Goal: Task Accomplishment & Management: Complete application form

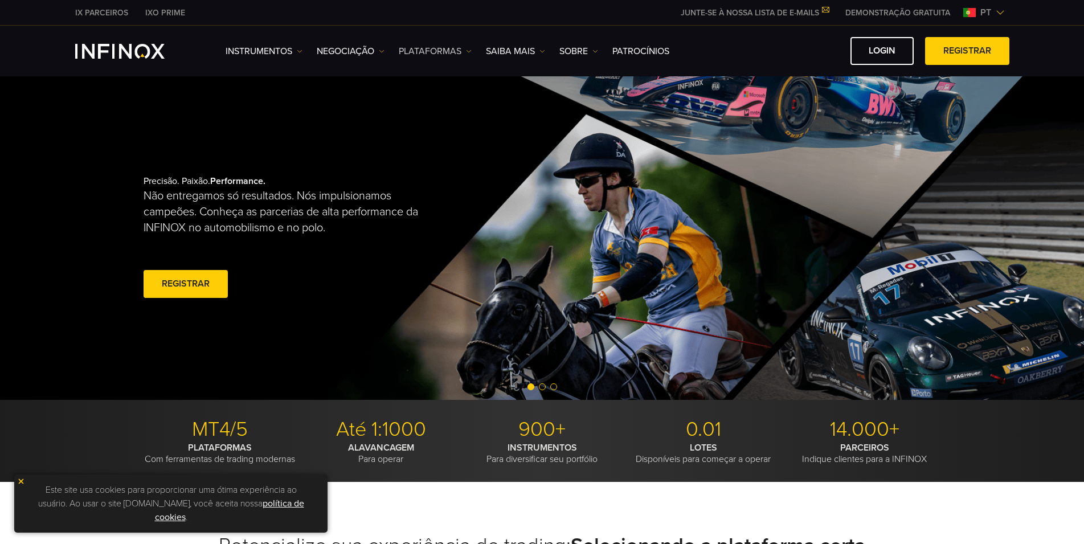
click at [436, 53] on link "PLATAFORMAS" at bounding box center [435, 51] width 73 height 14
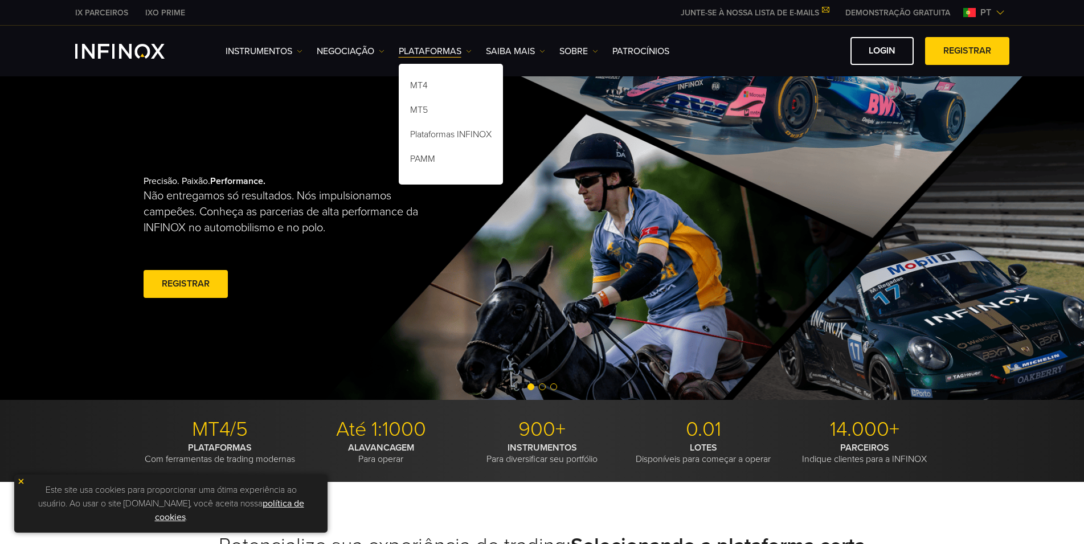
click at [718, 159] on div "Precisão. Paixão. Performance. Não entregamos só resultados. Nós impulsionamos …" at bounding box center [542, 238] width 820 height 324
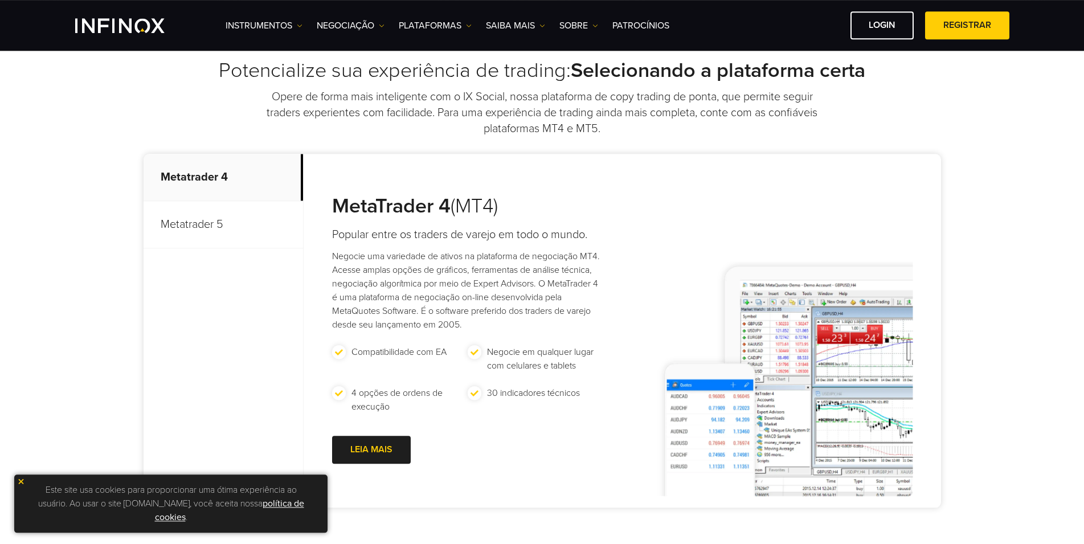
scroll to position [484, 0]
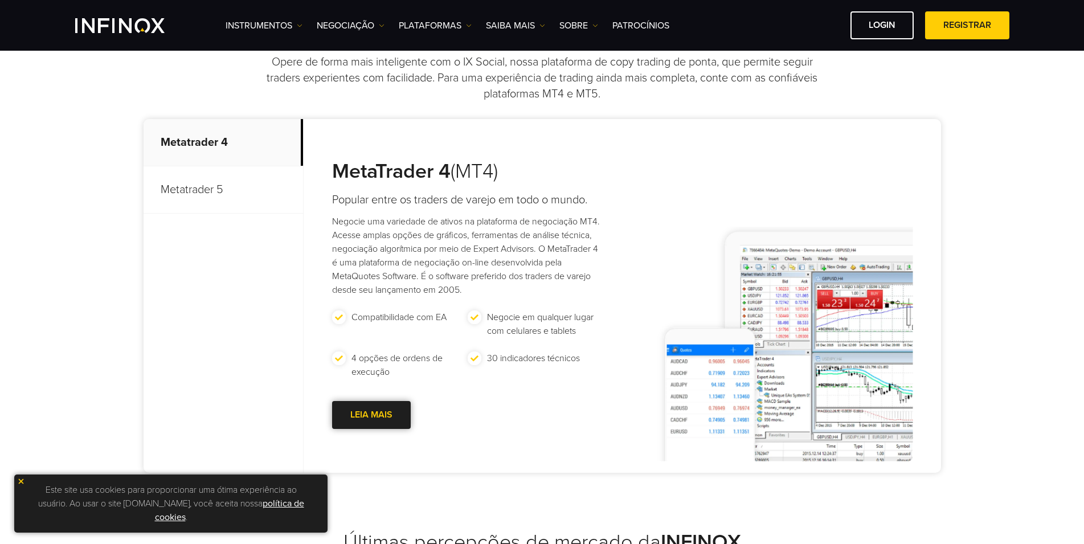
click at [371, 415] on div at bounding box center [371, 415] width 0 height 0
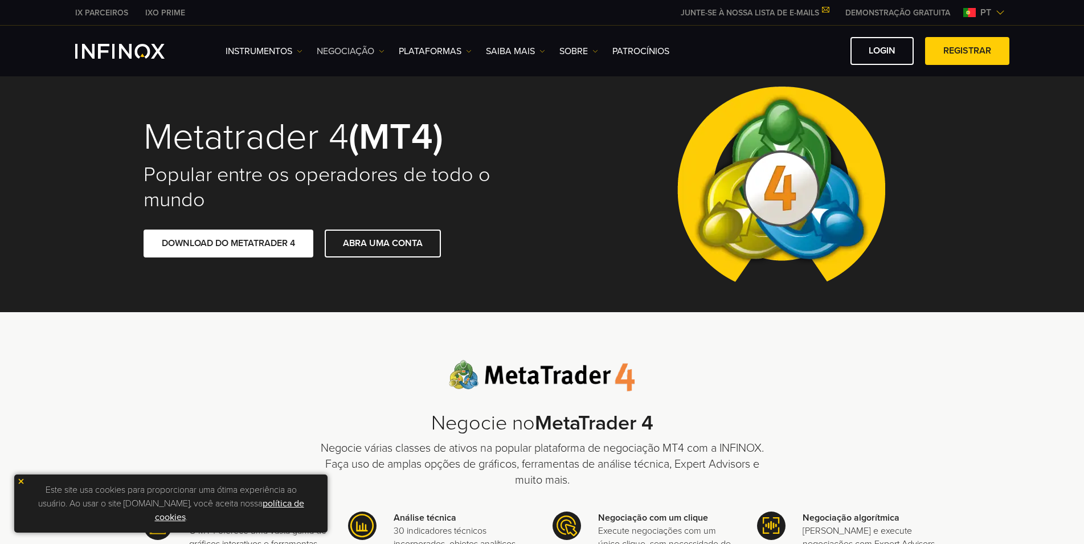
click at [372, 52] on link "NEGOCIAÇÃO" at bounding box center [351, 51] width 68 height 14
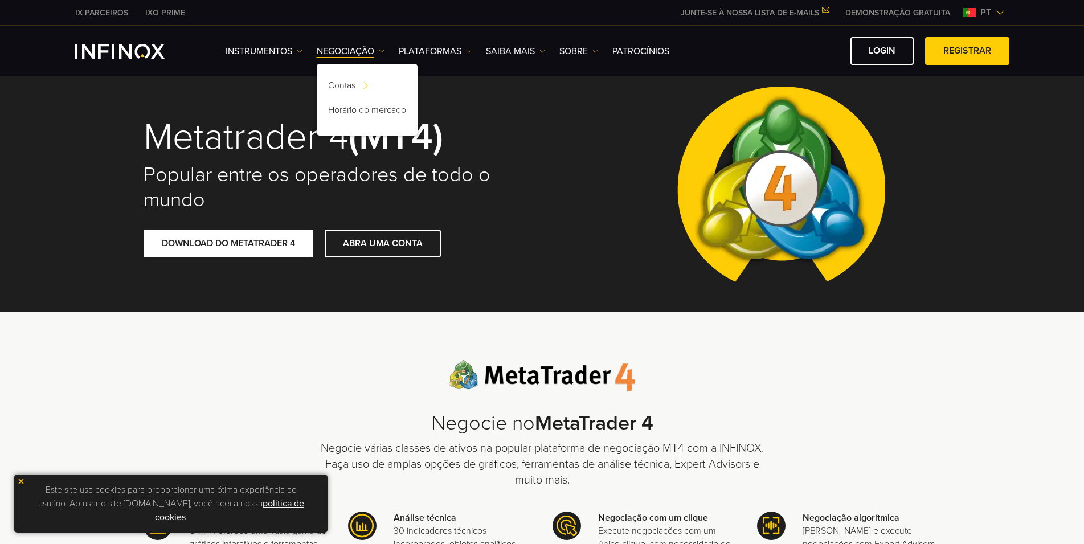
click at [835, 103] on img at bounding box center [781, 188] width 226 height 250
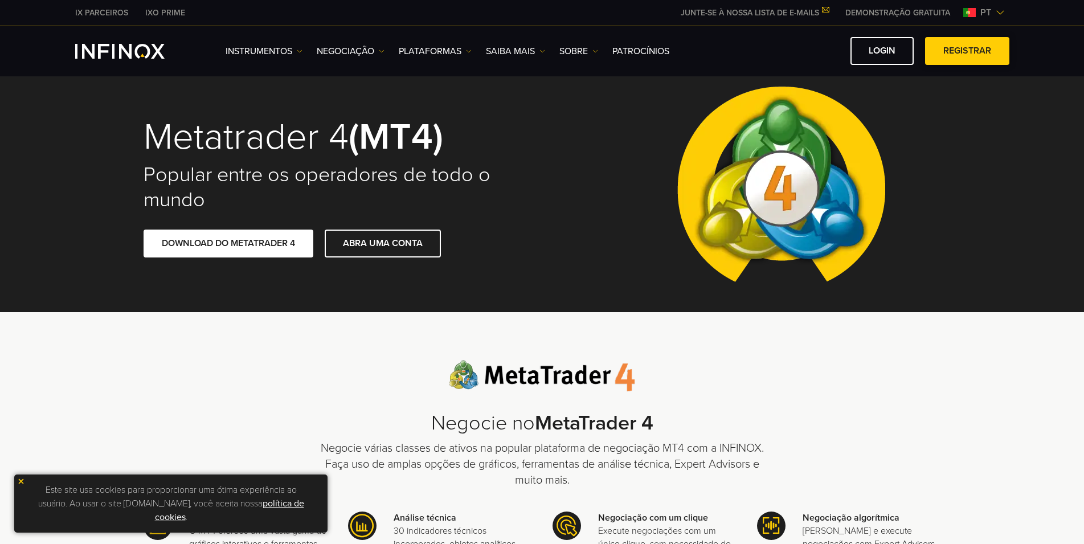
click at [967, 51] on span at bounding box center [967, 51] width 0 height 0
